Goal: Task Accomplishment & Management: Use online tool/utility

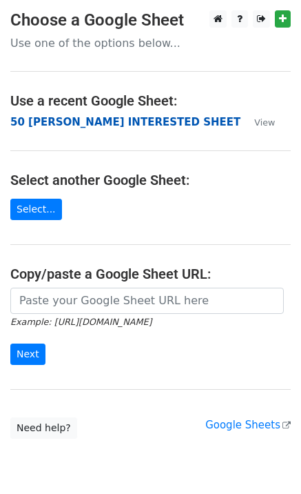
click at [55, 121] on strong "50 KEVIN INTERESTED SHEET" at bounding box center [125, 122] width 230 height 12
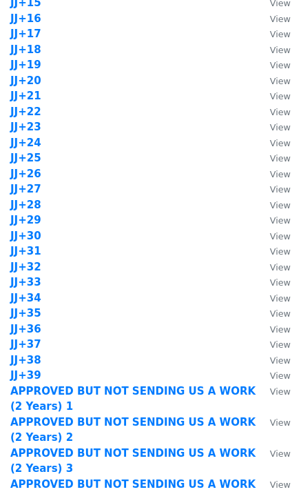
scroll to position [1103, 0]
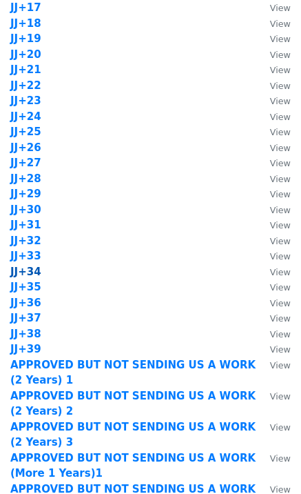
click at [34, 272] on strong "JJ+34" at bounding box center [25, 271] width 31 height 12
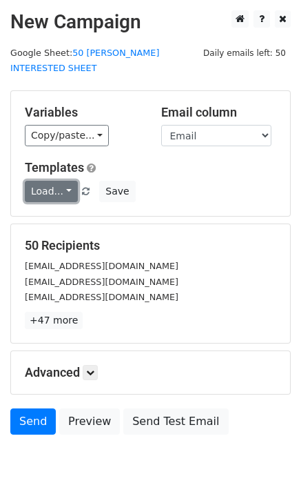
click at [46, 181] on link "Load..." at bounding box center [51, 191] width 53 height 21
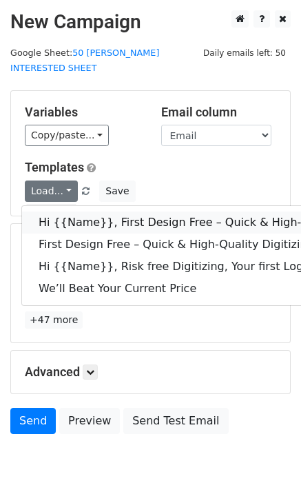
click at [72, 212] on link "Hi {{Name}}, First Design Free – Quick & High-Quality Digitizing!" at bounding box center [220, 223] width 396 height 22
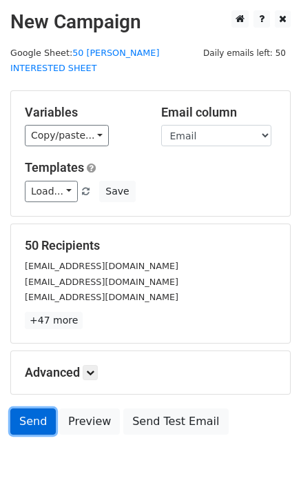
click at [21, 412] on link "Send" at bounding box center [33, 421] width 46 height 26
